Goal: Transaction & Acquisition: Purchase product/service

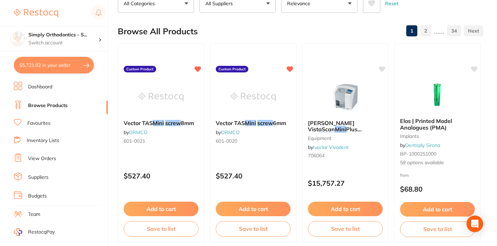
type input "mini screw"
click at [39, 123] on link "Favourites" at bounding box center [38, 123] width 23 height 7
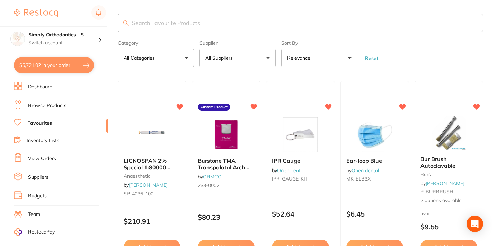
click at [253, 61] on button "All Suppliers" at bounding box center [237, 57] width 76 height 19
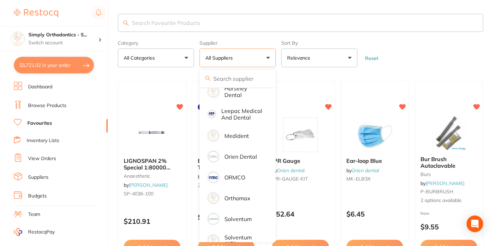
scroll to position [132, 0]
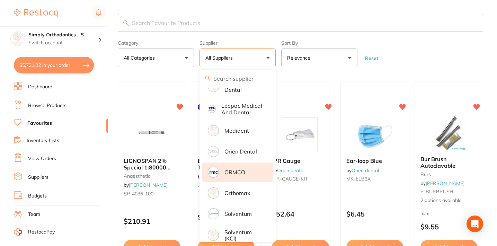
click at [235, 175] on p "ORMCO" at bounding box center [234, 172] width 21 height 6
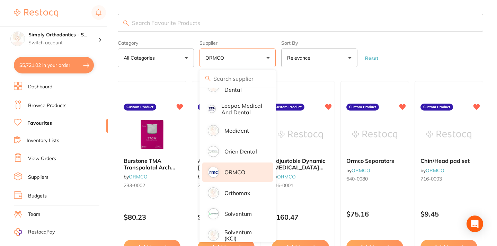
click at [254, 41] on div "Supplier ORMCO All Suppliers AB Orthodontics [PERSON_NAME] Dental American Orth…" at bounding box center [237, 52] width 76 height 30
drag, startPoint x: 265, startPoint y: 58, endPoint x: 268, endPoint y: 59, distance: 3.9
click at [265, 58] on button "ORMCO" at bounding box center [237, 57] width 76 height 19
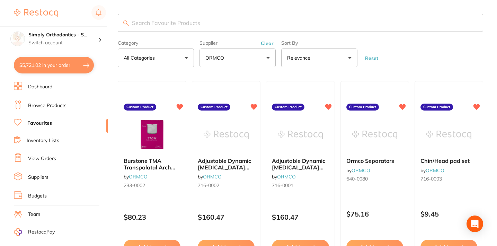
click at [268, 59] on button "ORMCO" at bounding box center [237, 57] width 76 height 19
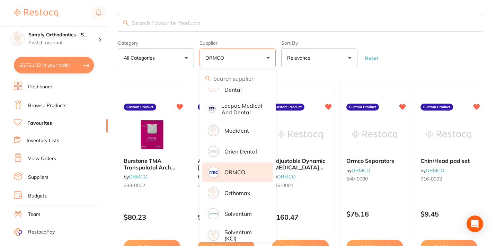
click at [268, 59] on button "ORMCO" at bounding box center [237, 57] width 76 height 19
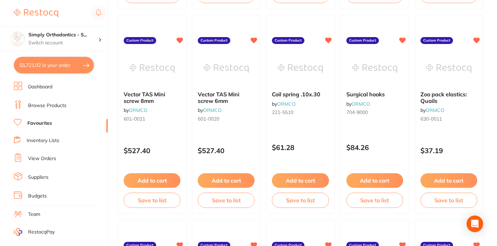
scroll to position [1291, 0]
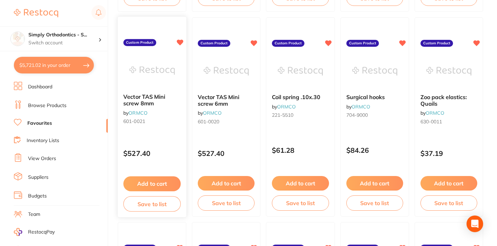
click at [163, 131] on div "Vector TAS Mini screw 8mm by ORMCO 601-0021" at bounding box center [152, 110] width 69 height 45
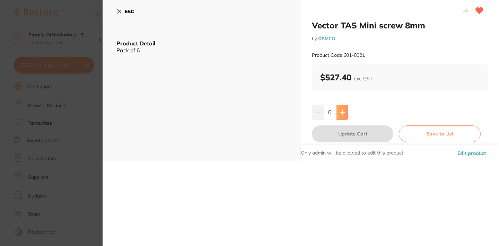
click at [346, 111] on button at bounding box center [341, 112] width 11 height 15
type input "1"
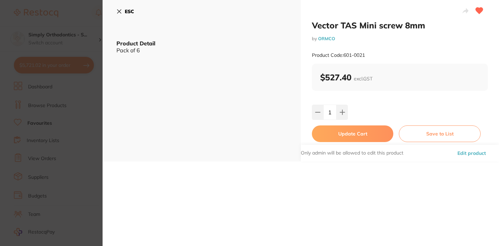
click at [117, 11] on icon at bounding box center [119, 12] width 6 height 6
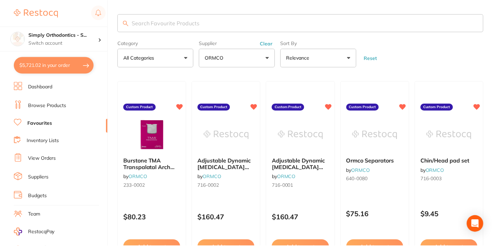
scroll to position [1291, 0]
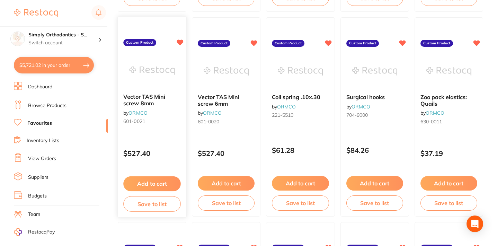
click at [155, 184] on button "Add to cart" at bounding box center [151, 183] width 57 height 15
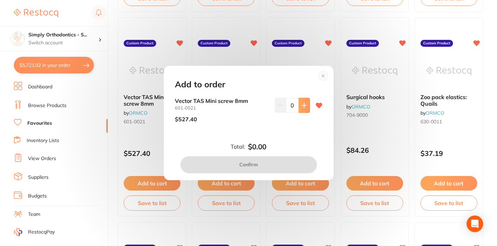
click at [303, 105] on icon at bounding box center [304, 105] width 6 height 6
type input "1"
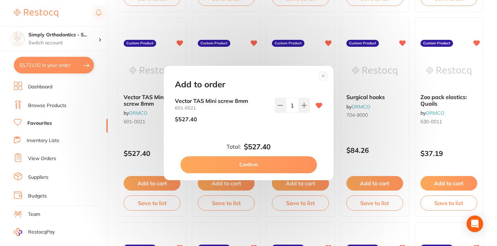
click at [278, 165] on button "Confirm" at bounding box center [248, 164] width 136 height 17
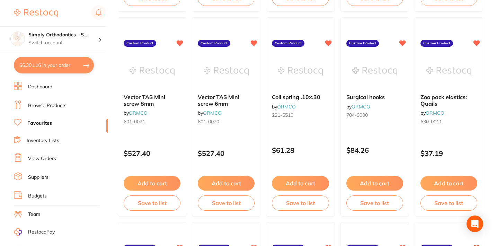
click at [79, 65] on button "$6,301.16 in your order" at bounding box center [54, 65] width 80 height 17
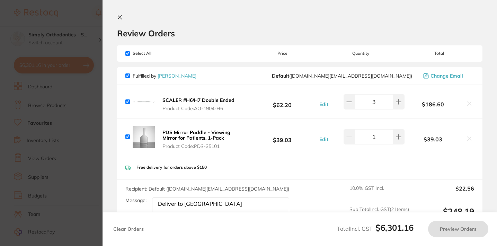
checkbox input "true"
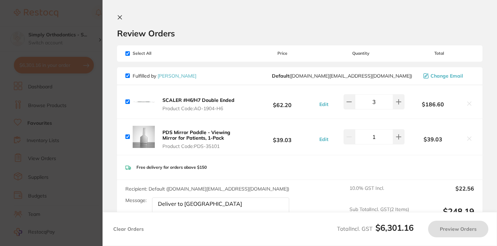
checkbox input "true"
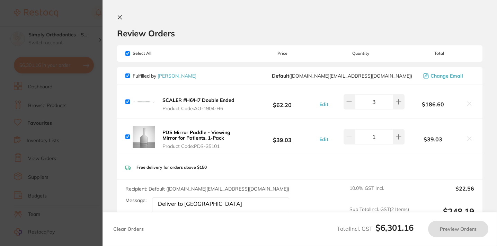
checkbox input "true"
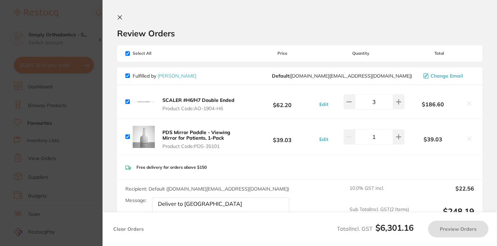
checkbox input "true"
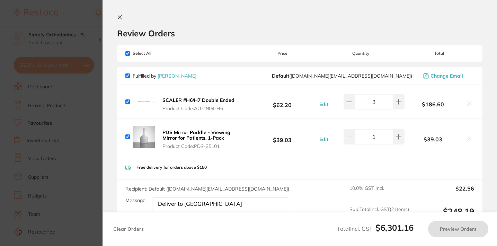
checkbox input "true"
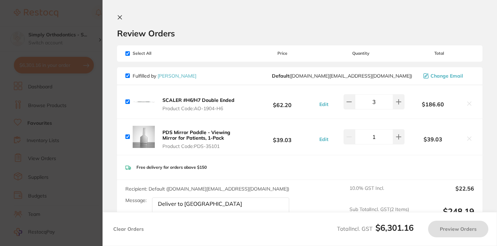
checkbox input "true"
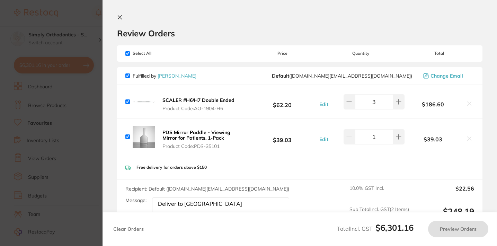
checkbox input "true"
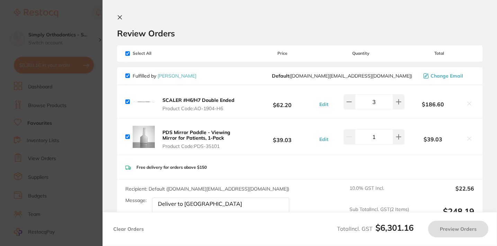
checkbox input "true"
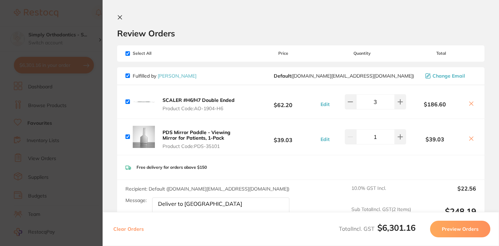
scroll to position [0, 0]
click at [119, 19] on icon at bounding box center [120, 18] width 6 height 6
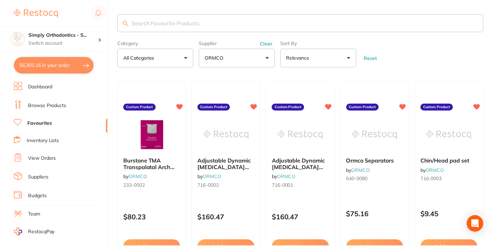
scroll to position [1291, 0]
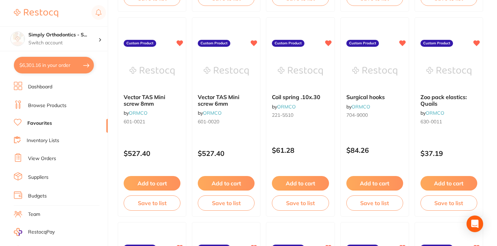
click at [48, 153] on li "View Orders" at bounding box center [61, 158] width 94 height 10
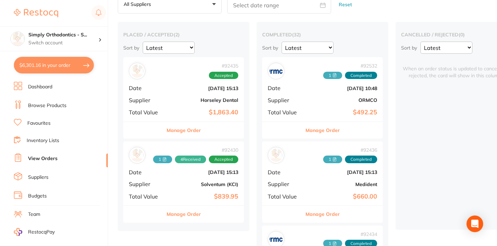
scroll to position [42, 0]
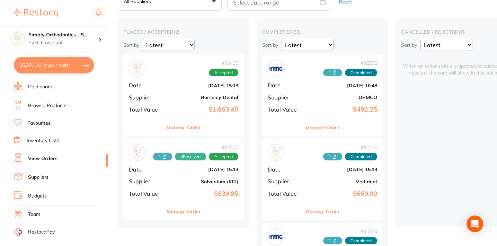
click at [199, 213] on button "Manage Order" at bounding box center [184, 211] width 34 height 17
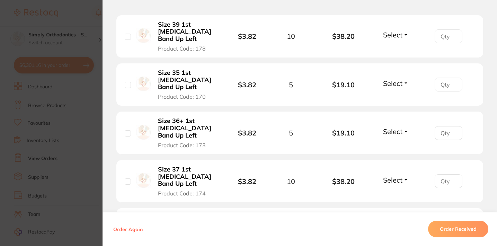
scroll to position [381, 0]
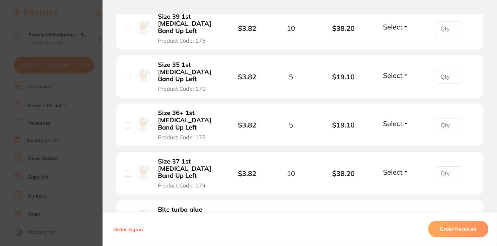
click at [395, 168] on span "Select" at bounding box center [392, 172] width 19 height 9
click at [395, 184] on span "Received" at bounding box center [396, 186] width 18 height 5
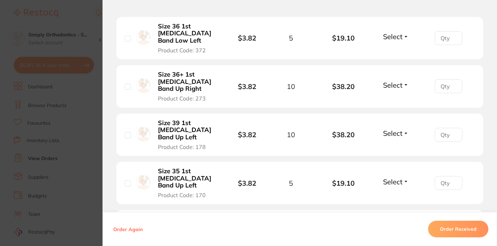
scroll to position [269, 0]
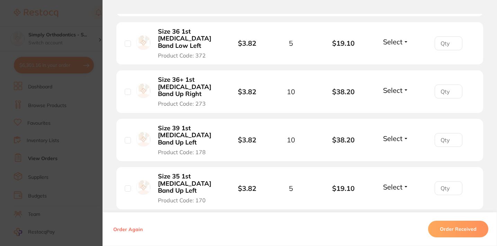
click at [398, 134] on span "Select" at bounding box center [392, 138] width 19 height 9
click at [394, 151] on span "Received" at bounding box center [396, 153] width 18 height 5
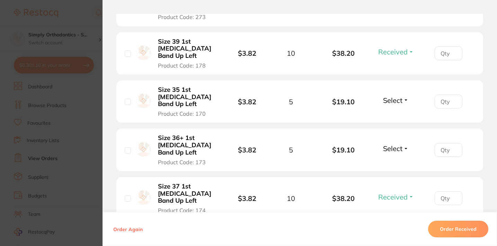
scroll to position [363, 0]
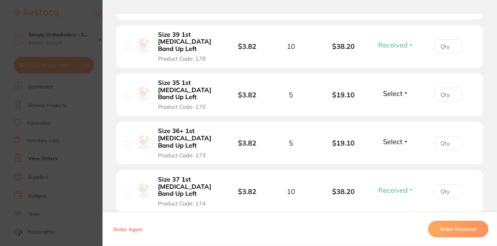
click at [402, 89] on button "Select" at bounding box center [396, 93] width 30 height 9
click at [395, 106] on span "Received" at bounding box center [396, 108] width 18 height 5
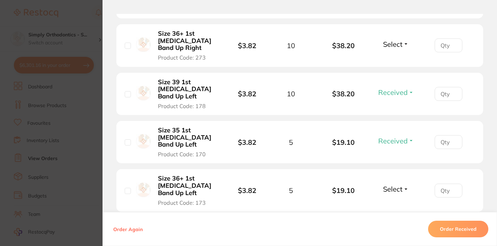
scroll to position [340, 0]
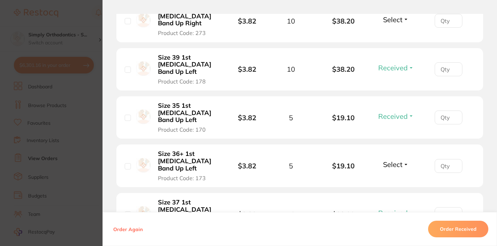
click at [390, 160] on span "Select" at bounding box center [392, 164] width 19 height 9
click at [390, 174] on button "Received" at bounding box center [396, 179] width 18 height 11
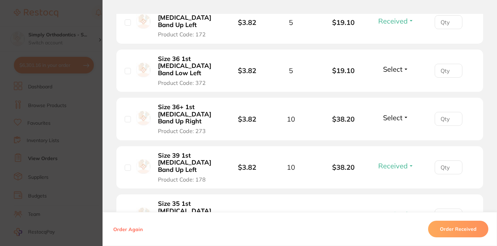
scroll to position [240, 0]
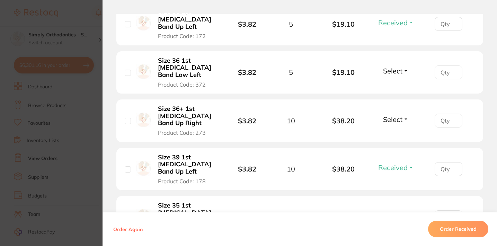
click at [400, 66] on span "Select" at bounding box center [392, 70] width 19 height 9
click at [398, 83] on span "Received" at bounding box center [396, 85] width 18 height 5
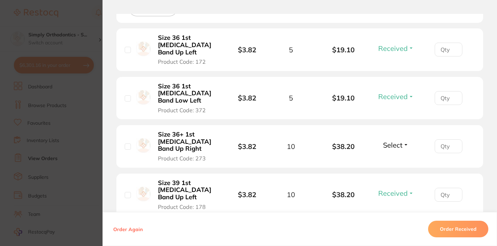
scroll to position [219, 0]
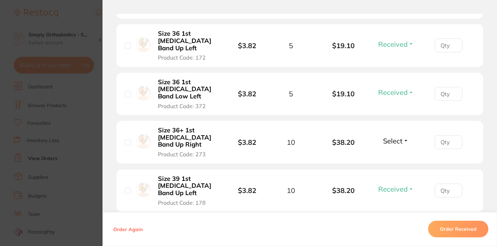
click at [389, 136] on span "Select" at bounding box center [392, 140] width 19 height 9
click at [389, 151] on button "Received" at bounding box center [396, 156] width 18 height 11
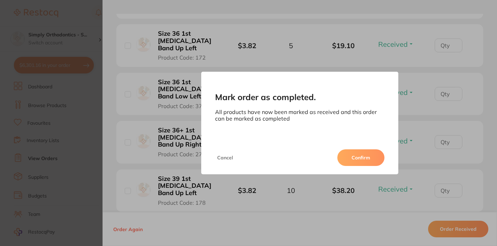
click at [359, 155] on button "Confirm" at bounding box center [360, 157] width 47 height 17
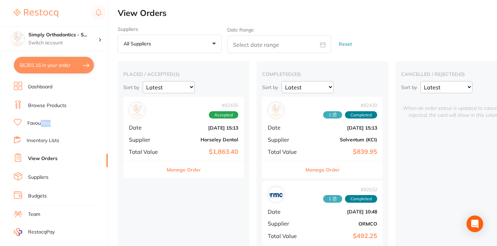
click at [42, 126] on link "Favourites" at bounding box center [38, 123] width 23 height 7
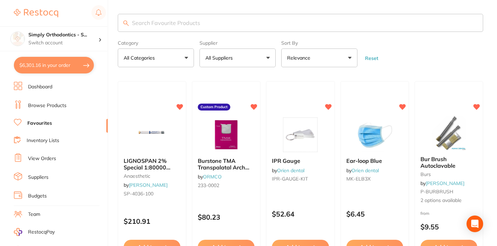
click at [155, 58] on p "All Categories" at bounding box center [141, 57] width 34 height 7
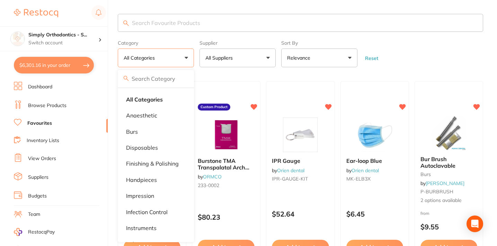
click at [167, 61] on button "All Categories" at bounding box center [156, 57] width 76 height 19
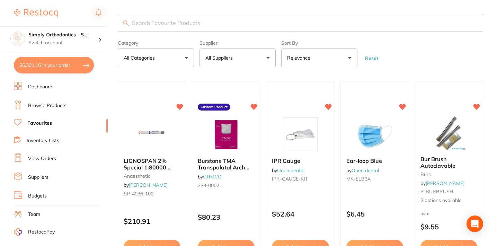
click at [255, 54] on button "All Suppliers" at bounding box center [237, 57] width 76 height 19
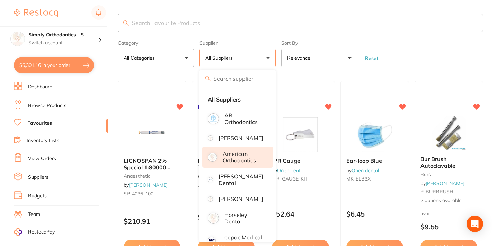
click at [233, 158] on p "American Orthodontics" at bounding box center [243, 157] width 41 height 13
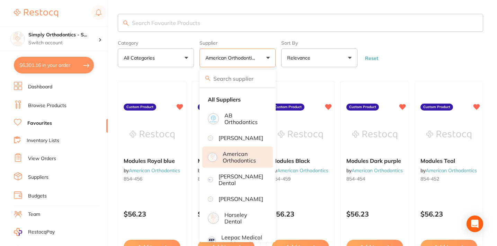
click at [446, 65] on form "Category All Categories All Categories No categories found Clear Category false…" at bounding box center [300, 52] width 365 height 30
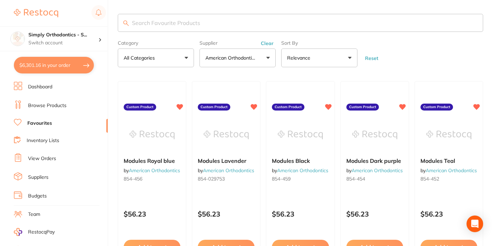
click at [248, 64] on button "American Orthodontics" at bounding box center [237, 57] width 76 height 19
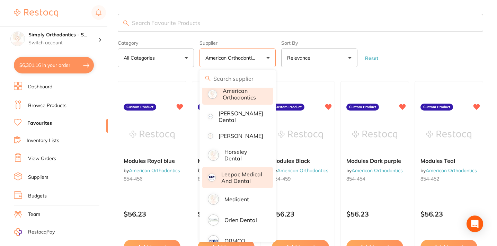
scroll to position [73, 0]
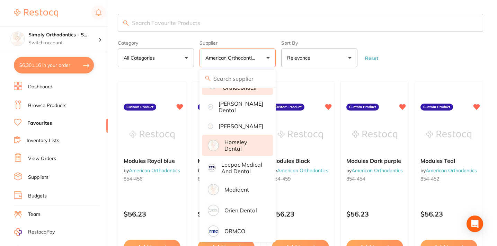
click at [241, 152] on p "Horseley Dental" at bounding box center [243, 145] width 39 height 13
click at [246, 91] on p "American Orthodontics" at bounding box center [243, 84] width 41 height 13
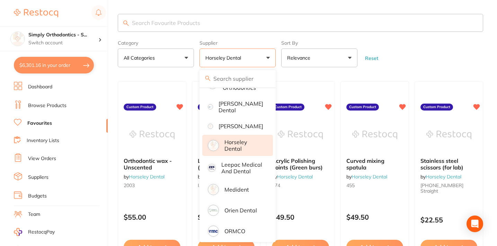
click at [438, 64] on form "Category All Categories All Categories No categories found Clear Category false…" at bounding box center [300, 52] width 365 height 30
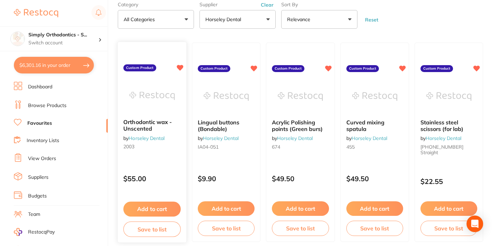
scroll to position [39, 0]
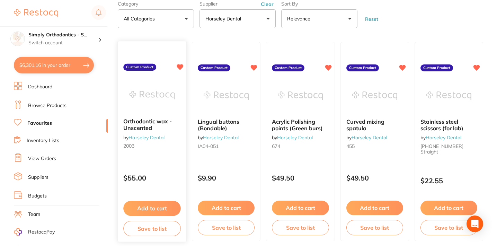
click at [171, 170] on div "$55.00" at bounding box center [152, 176] width 69 height 19
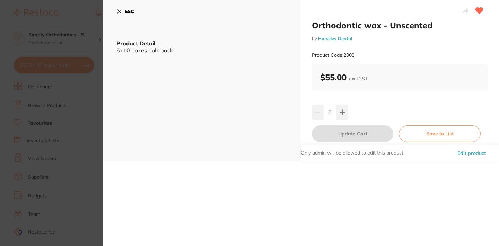
click at [117, 12] on icon at bounding box center [119, 12] width 6 height 6
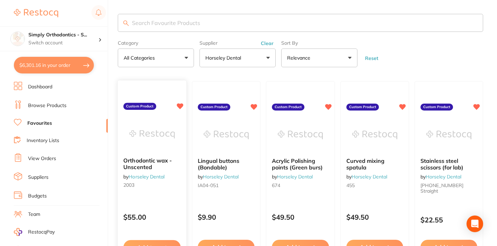
click at [174, 136] on img at bounding box center [151, 134] width 45 height 35
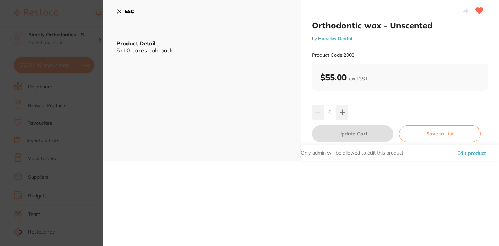
click at [118, 12] on icon at bounding box center [119, 12] width 6 height 6
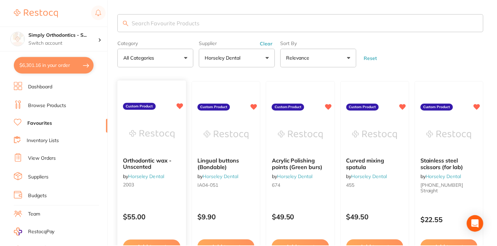
scroll to position [21, 0]
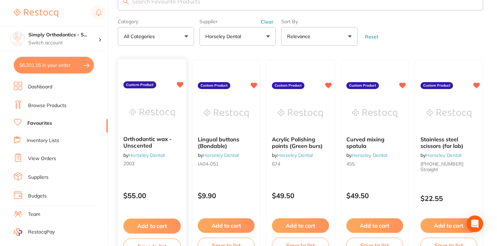
click at [181, 87] on icon at bounding box center [180, 85] width 7 height 6
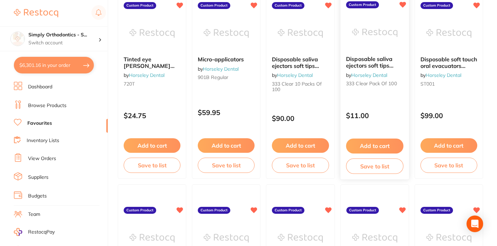
scroll to position [717, 0]
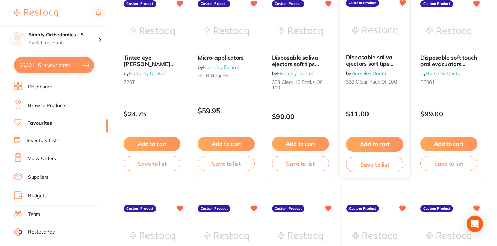
click at [403, 6] on icon at bounding box center [402, 3] width 7 height 6
click at [460, 100] on div "Disposable soft touch oral evacuators (HVE) by Horseley Dental ST001 Custom Pro…" at bounding box center [448, 77] width 69 height 201
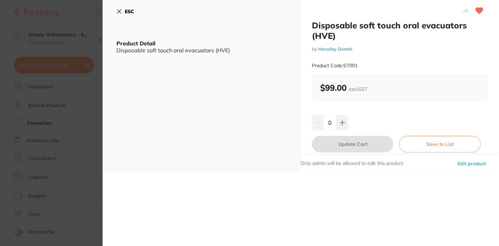
click at [119, 12] on icon at bounding box center [119, 12] width 4 height 4
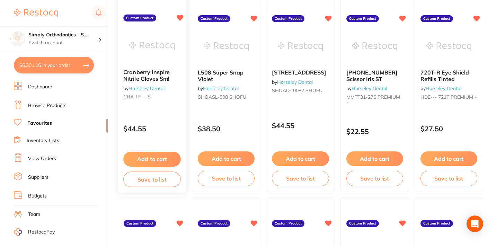
scroll to position [1110, 0]
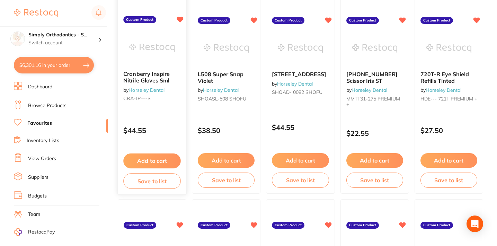
click at [180, 21] on icon at bounding box center [180, 20] width 7 height 6
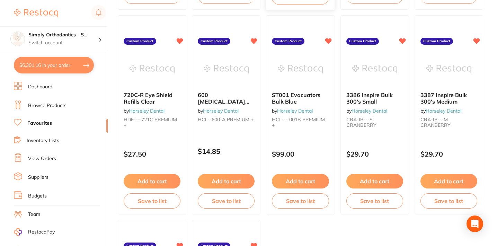
scroll to position [1306, 0]
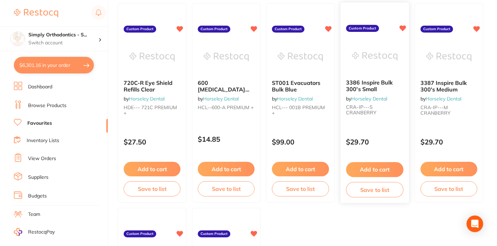
click at [379, 170] on button "Add to cart" at bounding box center [374, 169] width 57 height 15
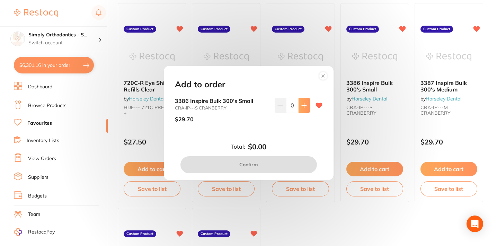
click at [304, 105] on icon at bounding box center [304, 105] width 6 height 6
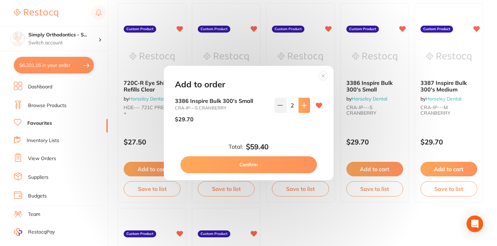
click at [304, 105] on icon at bounding box center [304, 105] width 6 height 6
click at [294, 105] on input "5" at bounding box center [292, 105] width 12 height 15
type input "50"
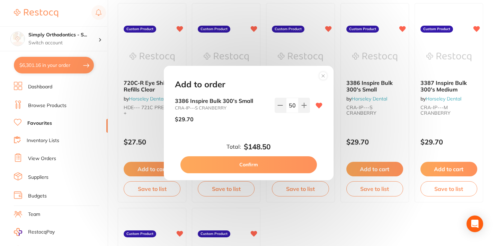
click at [280, 133] on div "3386 Inspire Bulk 300's Small CRA-IP---S CRANBERRY $29.70 50" at bounding box center [249, 118] width 164 height 41
click at [256, 164] on button "Confirm" at bounding box center [248, 164] width 136 height 17
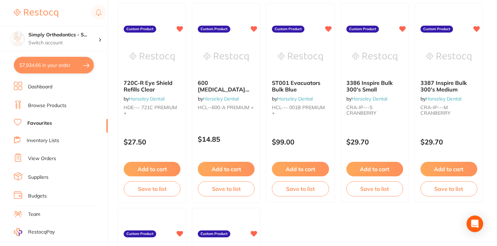
click at [62, 66] on button "$7,934.66 in your order" at bounding box center [54, 65] width 80 height 17
checkbox input "true"
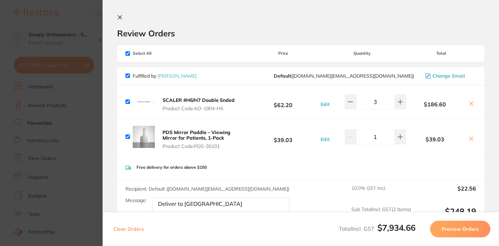
scroll to position [0, 0]
click at [120, 18] on icon at bounding box center [120, 18] width 6 height 6
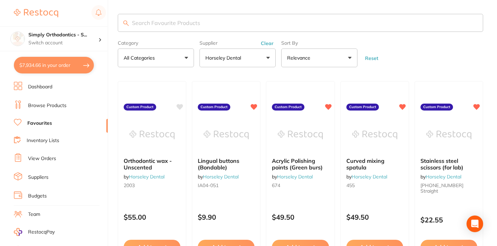
click at [239, 63] on button "Horseley Dental" at bounding box center [237, 57] width 76 height 19
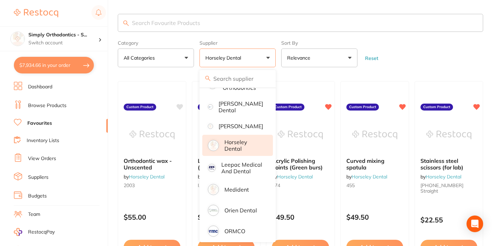
click at [222, 153] on li "Horseley Dental" at bounding box center [237, 145] width 71 height 21
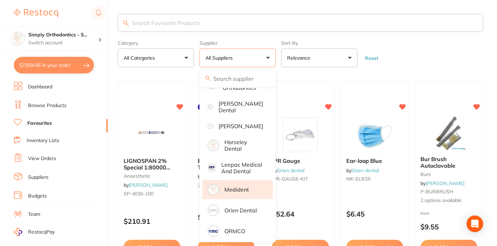
click at [221, 196] on li "Medident" at bounding box center [237, 189] width 71 height 19
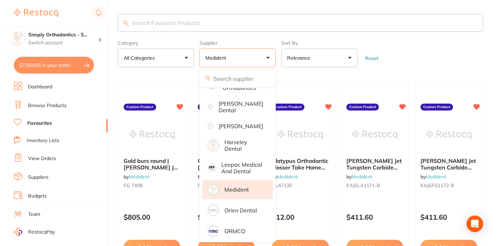
click at [460, 54] on form "Category All Categories All Categories No categories found Clear Category false…" at bounding box center [300, 52] width 365 height 30
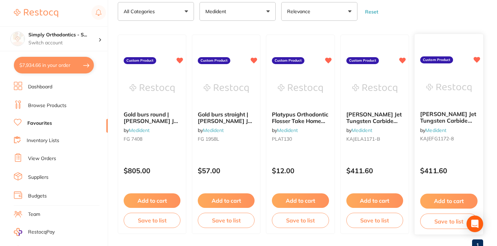
scroll to position [72, 0]
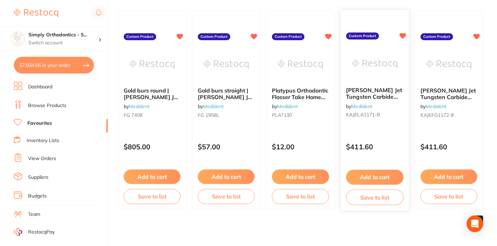
click at [400, 123] on div "[PERSON_NAME] Jet Tungsten Carbide Operative Bur 1171 012 Taper Round End [MEDI…" at bounding box center [374, 104] width 69 height 45
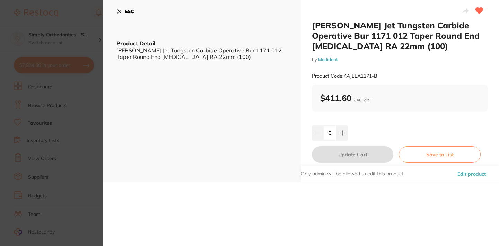
click at [118, 10] on icon at bounding box center [119, 12] width 4 height 4
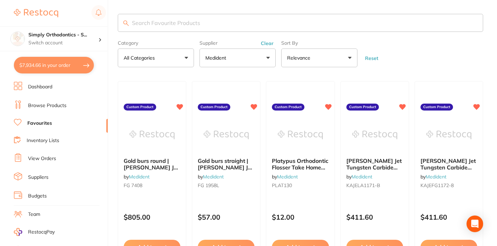
click at [238, 55] on button "Medident" at bounding box center [237, 57] width 76 height 19
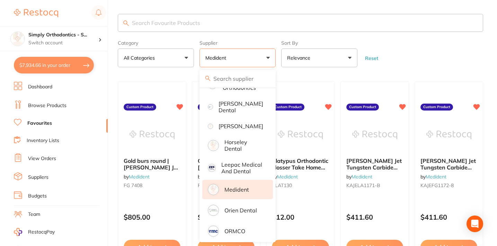
click at [227, 192] on p "Medident" at bounding box center [236, 189] width 25 height 6
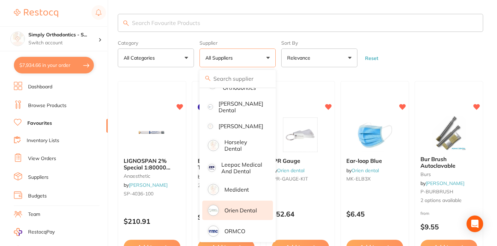
scroll to position [150, 0]
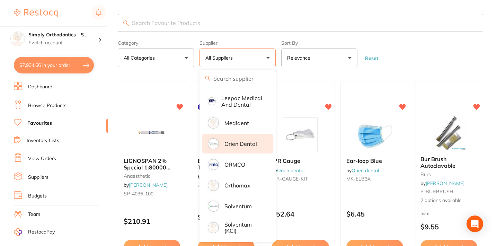
click at [250, 145] on p "Orien dental" at bounding box center [240, 144] width 33 height 6
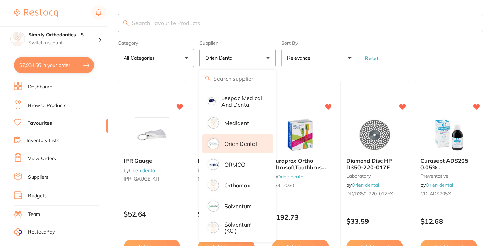
click at [426, 67] on form "Category All Categories All Categories disposables instruments laboratory preve…" at bounding box center [300, 52] width 365 height 30
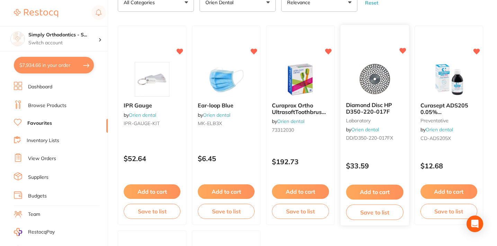
scroll to position [53, 0]
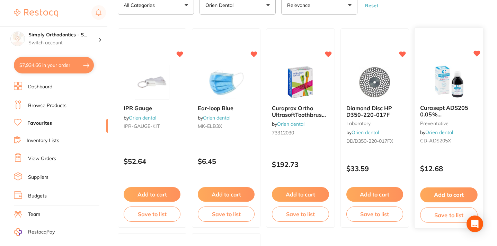
click at [468, 154] on div "Curasept ADS205 0.05% [MEDICAL_DATA] 200ml preventative by Orien dental CD-ADS2…" at bounding box center [448, 128] width 69 height 201
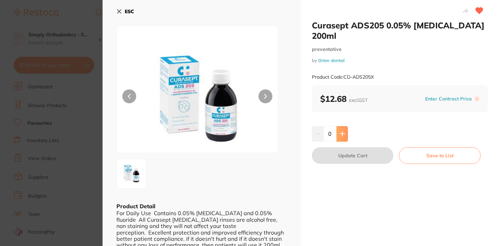
click at [342, 132] on icon at bounding box center [342, 134] width 6 height 6
type input "1"
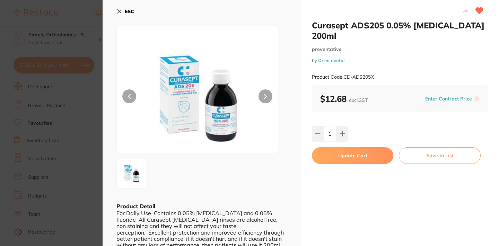
click at [118, 10] on icon at bounding box center [119, 12] width 4 height 4
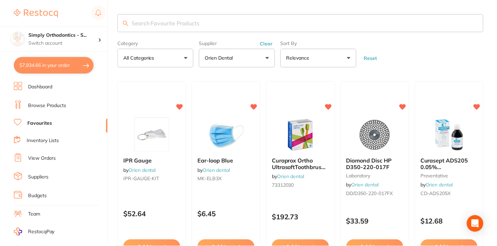
scroll to position [53, 0]
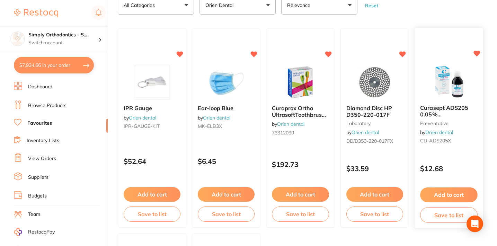
click at [461, 196] on button "Add to cart" at bounding box center [448, 194] width 57 height 15
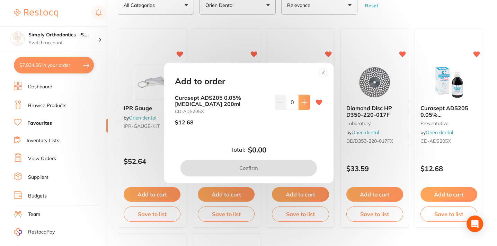
click at [304, 104] on icon at bounding box center [304, 102] width 6 height 6
type input "1"
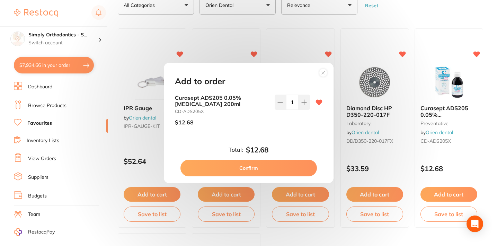
click at [275, 165] on button "Confirm" at bounding box center [248, 168] width 136 height 17
checkbox input "false"
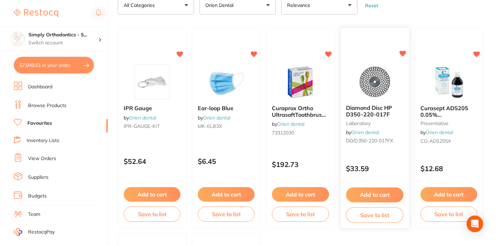
click at [387, 163] on div "$33.59" at bounding box center [374, 167] width 69 height 19
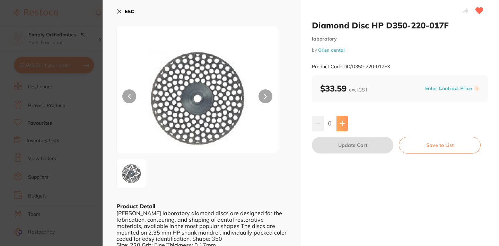
click at [340, 121] on icon at bounding box center [342, 123] width 6 height 6
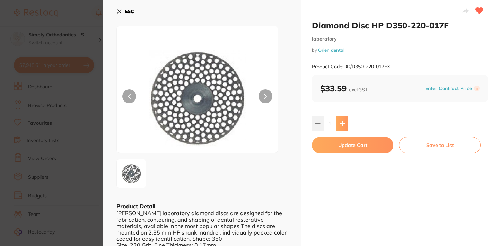
click at [340, 121] on icon at bounding box center [342, 123] width 6 height 6
type input "2"
click at [354, 146] on button "Update Cart" at bounding box center [352, 145] width 81 height 17
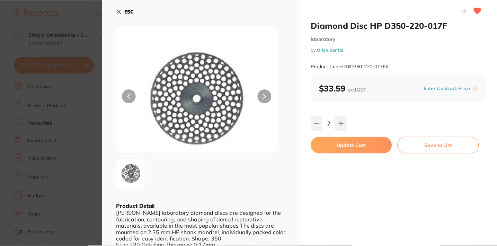
scroll to position [53, 0]
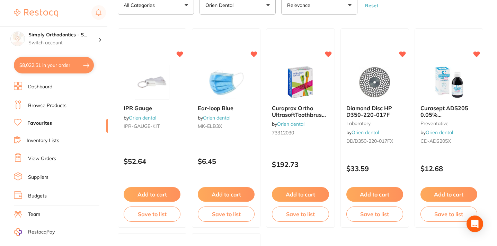
click at [69, 63] on button "$8,022.51 in your order" at bounding box center [54, 65] width 80 height 17
checkbox input "true"
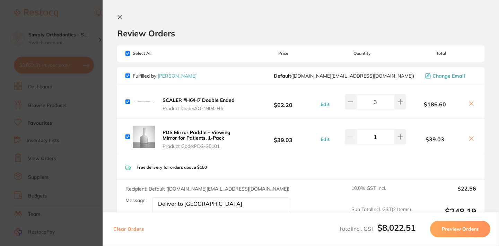
scroll to position [0, 0]
click at [117, 15] on icon at bounding box center [120, 18] width 6 height 6
